Goal: Book appointment/travel/reservation

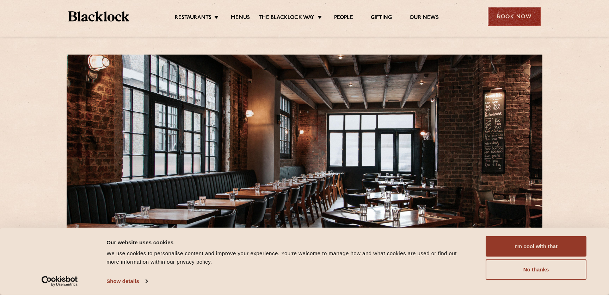
click at [505, 16] on div "Book Now" at bounding box center [514, 16] width 53 height 19
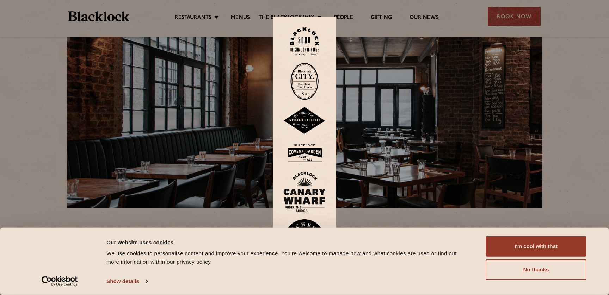
scroll to position [54, 0]
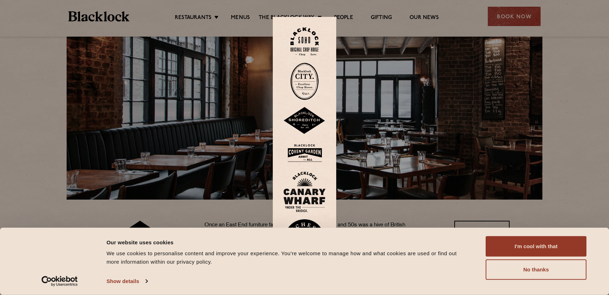
click at [302, 121] on img at bounding box center [304, 121] width 42 height 28
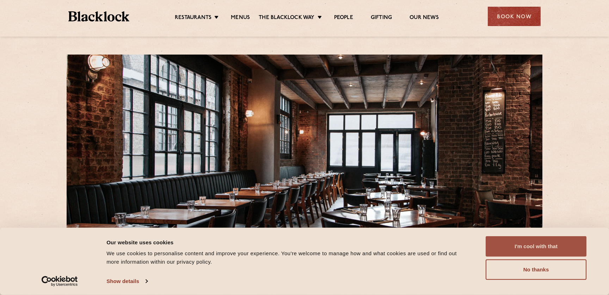
click at [509, 248] on button "I'm cool with that" at bounding box center [536, 247] width 101 height 20
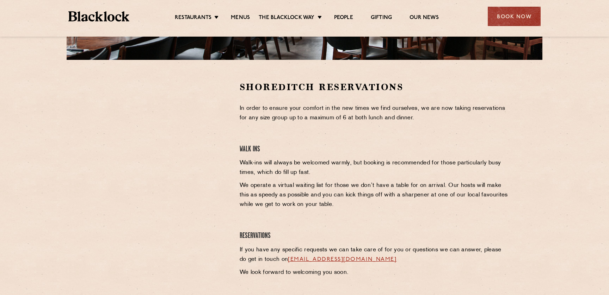
scroll to position [191, 0]
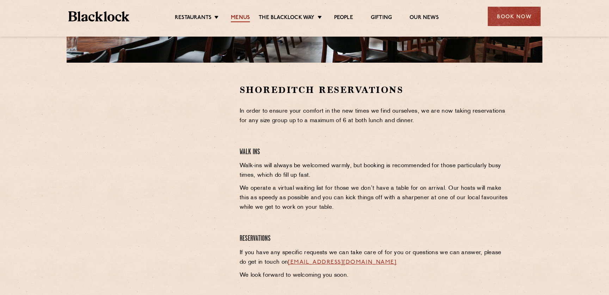
click at [242, 17] on link "Menus" at bounding box center [240, 18] width 19 height 8
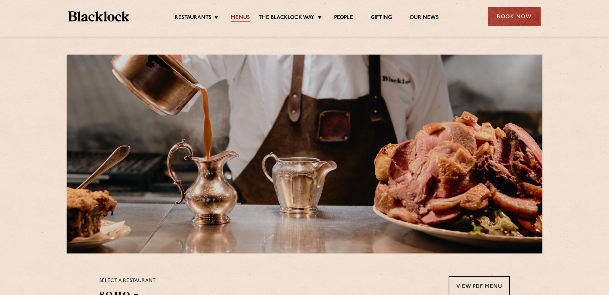
click at [243, 19] on link "Menus" at bounding box center [240, 18] width 19 height 8
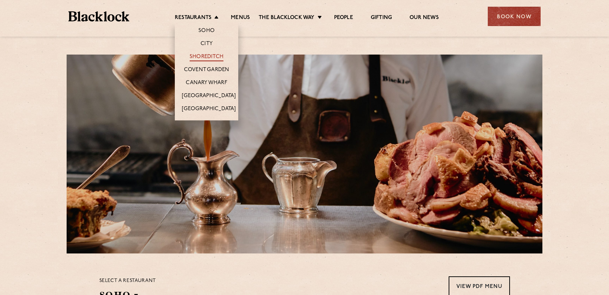
click at [207, 55] on link "Shoreditch" at bounding box center [207, 58] width 34 height 8
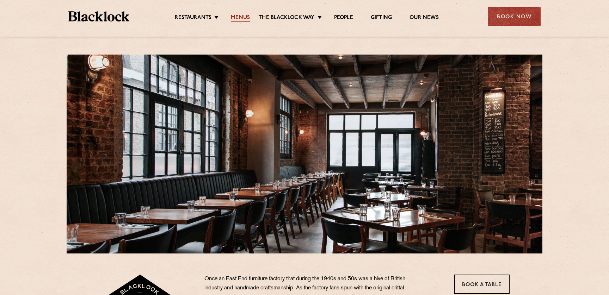
click at [245, 17] on link "Menus" at bounding box center [240, 18] width 19 height 8
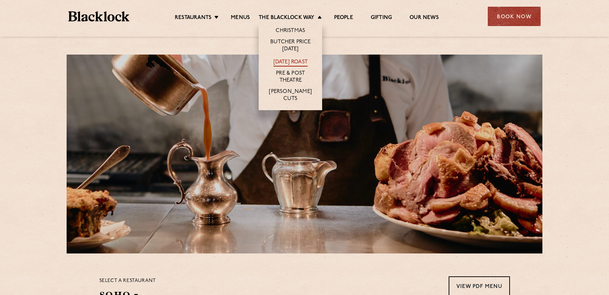
click at [294, 61] on link "[DATE] Roast" at bounding box center [291, 63] width 34 height 8
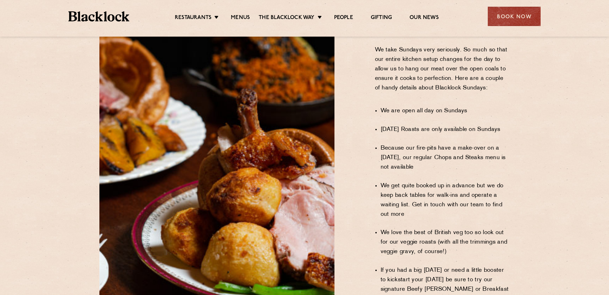
scroll to position [428, 0]
